Goal: Check status: Check status

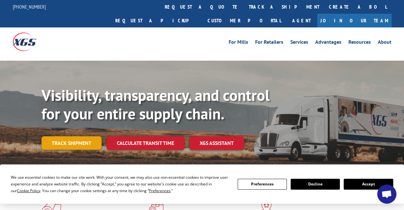
click at [79, 136] on link "Track shipment" at bounding box center [72, 142] width 60 height 13
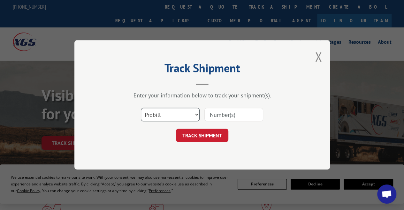
click at [174, 118] on select "Select category... Probill BOL PO" at bounding box center [170, 114] width 59 height 13
select select "bol"
click at [141, 108] on select "Select category... Probill BOL PO" at bounding box center [170, 114] width 59 height 13
click at [245, 115] on input at bounding box center [233, 114] width 59 height 13
paste input "54393801"
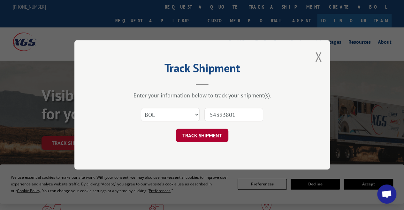
type input "54393801"
click at [210, 134] on button "TRACK SHIPMENT" at bounding box center [202, 135] width 52 height 13
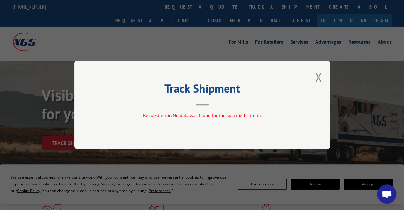
drag, startPoint x: 320, startPoint y: 79, endPoint x: 312, endPoint y: 78, distance: 8.8
click at [319, 79] on button "Close modal" at bounding box center [318, 77] width 7 height 17
